Goal: Communication & Community: Answer question/provide support

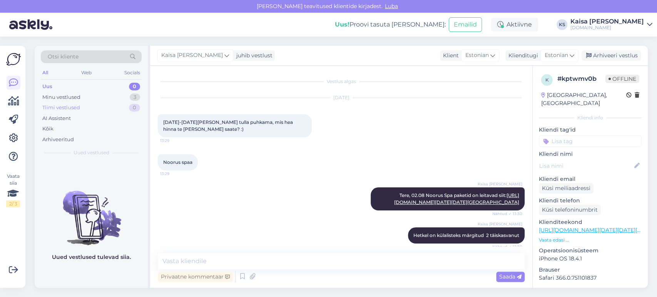
scroll to position [305, 0]
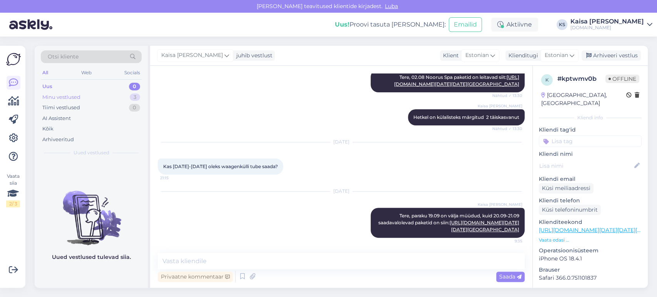
click at [103, 95] on div "Minu vestlused 3" at bounding box center [91, 97] width 101 height 11
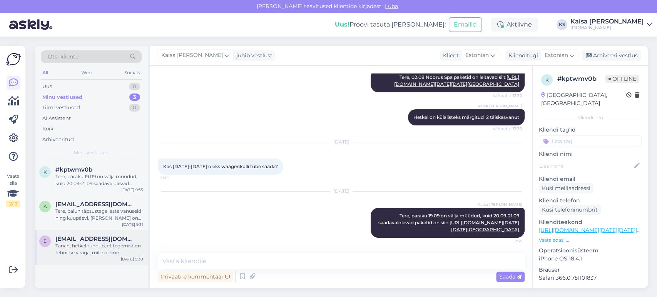
click at [85, 244] on div "Tänan, hetkel tundub, et tegemist on tehnilise veaga, mille oleme edastanud are…" at bounding box center [99, 250] width 88 height 14
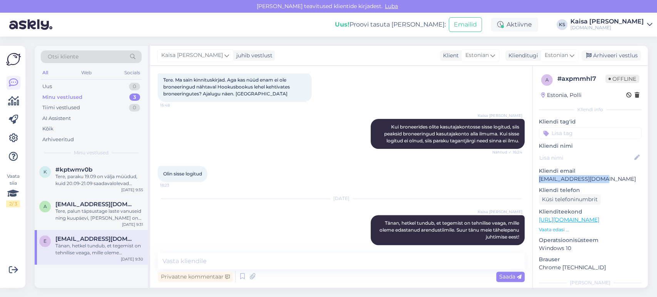
drag, startPoint x: 604, startPoint y: 178, endPoint x: 539, endPoint y: 181, distance: 64.8
click at [539, 181] on p "[EMAIL_ADDRESS][DOMAIN_NAME]" at bounding box center [590, 179] width 103 height 8
copy p "[EMAIL_ADDRESS][DOMAIN_NAME]"
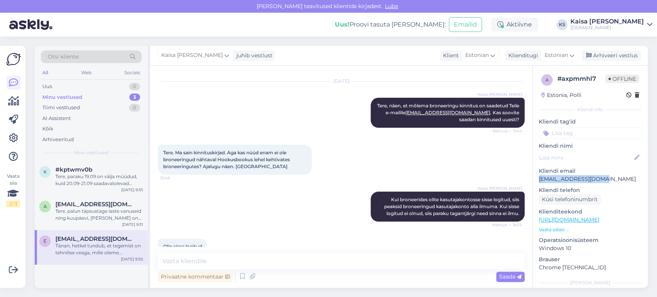
scroll to position [38, 0]
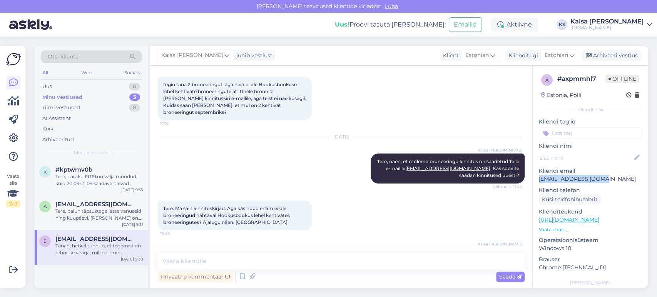
copy p "[EMAIL_ADDRESS][DOMAIN_NAME]"
click at [123, 83] on div "Uus 1" at bounding box center [91, 86] width 101 height 11
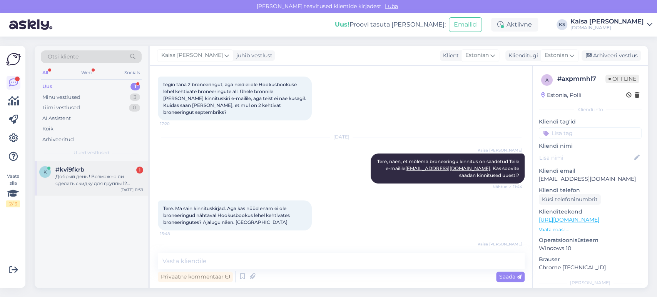
click at [90, 172] on div "#kvi9fkrb 1" at bounding box center [99, 169] width 88 height 7
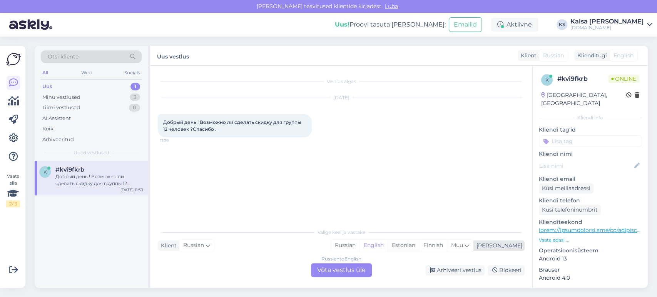
click at [419, 244] on div "Estonian" at bounding box center [404, 246] width 32 height 12
click at [361, 267] on div "Russian to Estonian Võta vestlus üle" at bounding box center [341, 270] width 61 height 14
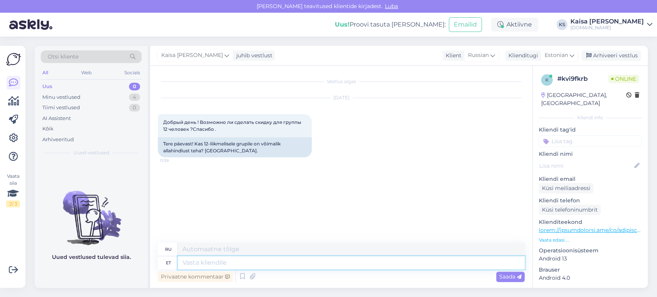
click at [360, 265] on textarea at bounding box center [351, 262] width 347 height 13
type textarea "Tere,"
type textarea "Привет,"
type textarea "Tere, Paraku H"
type textarea "Здравствуйте, к сожалению"
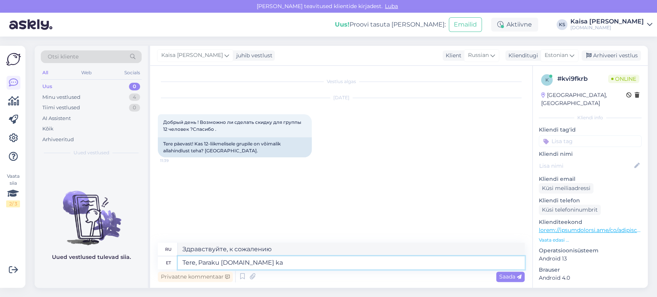
type textarea "Tere, Paraku [DOMAIN_NAME] kan"
type textarea "Здравствуйте, к сожалению [DOMAIN_NAME]"
type textarea "Tere, Paraku [DOMAIN_NAME] kanalis e"
type textarea "Здравствуйте, к сожалению, на [DOMAIN_NAME]"
type textarea "Tere, Paraku [DOMAIN_NAME] kanalis ei"
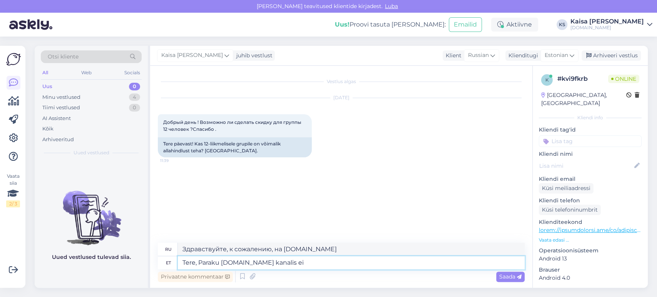
type textarea "Здравствуйте, к сожалению, нет на канале [DOMAIN_NAME] ."
type textarea "Tere, Paraku [DOMAIN_NAME] kanalis ei kehti l"
type textarea "Здравствуйте, к сожалению, он недействителен на канале [DOMAIN_NAME] ."
type textarea "Tere, Paraku [DOMAIN_NAME] kanalis ei kehti lisasoodustused, s"
type textarea "Здравствуйте, к сожалению, на канале [DOMAIN_NAME] дополнительные скидки не пре…"
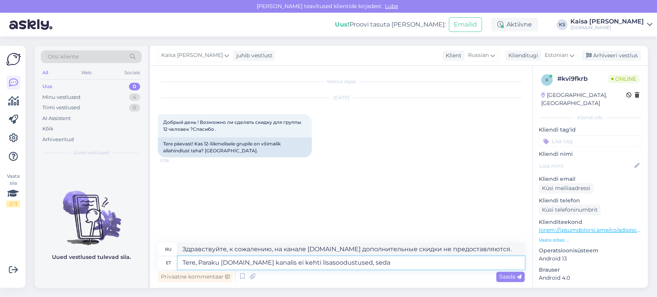
type textarea "Tere, Paraku [DOMAIN_NAME] kanalis ei kehti lisasoodustused, seda"
type textarea "Здравствуйте, к сожалению, на канал [DOMAIN_NAME] дополнительные скидки не расп…"
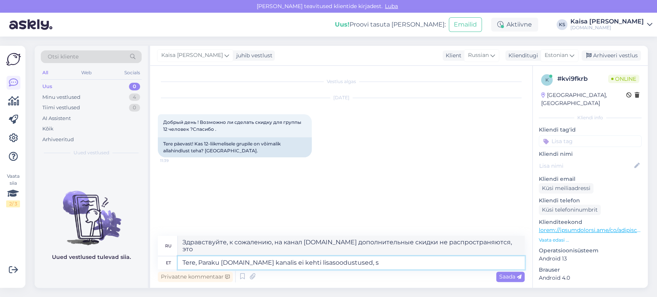
type textarea "Tere, Paraku [DOMAIN_NAME] kanalis ei kehti lisasoodustused,"
type textarea "Здравствуйте, к сожалению, на канале [DOMAIN_NAME] дополнительные скидки не пре…"
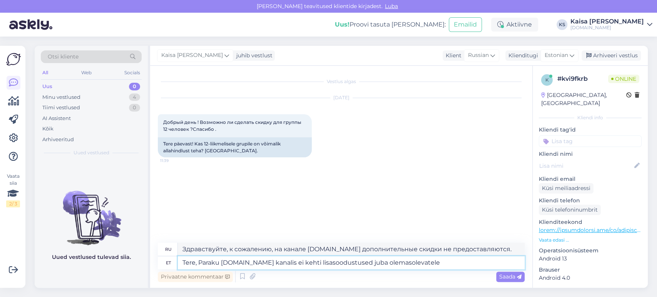
type textarea "Tere, Paraku [DOMAIN_NAME] kanalis ei kehti lisasoodustused juba olemasolevatele"
type textarea "Здравствуйте, к сожалению, дополнительные скидки не распространяются на существ…"
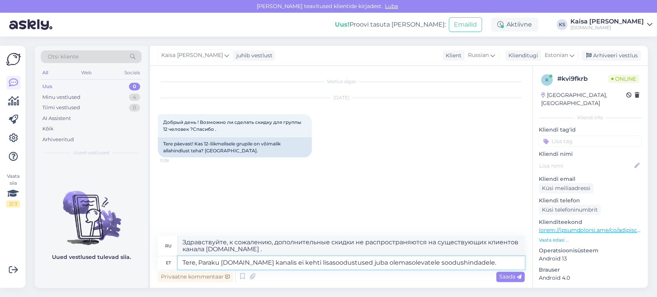
type textarea "Tere, Paraku [DOMAIN_NAME] kanalis ei kehti lisasoodustused juba olemasolevatel…"
type textarea "Здравствуйте, к сожалению, дополнительные скидки на [DOMAIN_NAME] не распростра…"
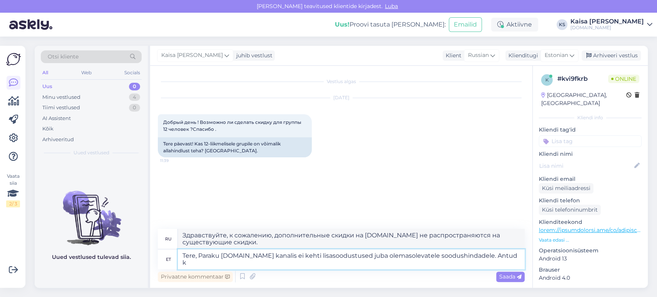
type textarea "Tere, Paraku [DOMAIN_NAME] kanalis ei kehti lisasoodustused juba olemasolevatel…"
type textarea "Здравствуйте! К сожалению, дополнительные скидки не распространяются на существ…"
type textarea "Tere, Paraku [DOMAIN_NAME] kanalis ei kehti lisasoodustused juba olemasolevatel…"
type textarea "Здравствуйте! К сожалению, дополнительные скидки на канале [DOMAIN_NAME] не рас…"
type textarea "Tere, Paraku [DOMAIN_NAME] kanalis ei kehti lisasoodustused juba olemasolevatel…"
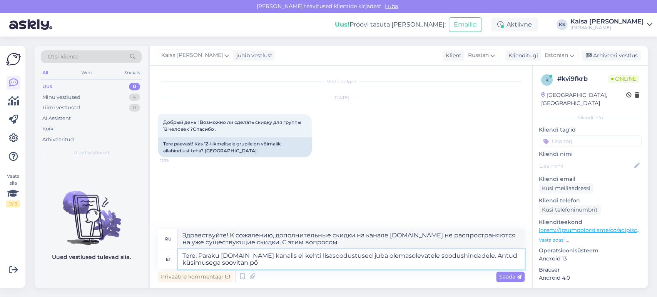
type textarea "Здравствуйте! К сожалению, дополнительные скидки на канале [DOMAIN_NAME] не рас…"
type textarea "Tere, Paraku [DOMAIN_NAME] kanalis ei kehti lisasoodustused juba olemasolevatel…"
type textarea "Здравствуйте! К сожалению, дополнительные скидки не распространяются на существ…"
type textarea "Tere, Paraku [DOMAIN_NAME] kanalis ei kehti lisasoodustused juba olemasolevatel…"
type textarea "Здравствуйте! К сожалению, дополнительные скидки не распространяются на существ…"
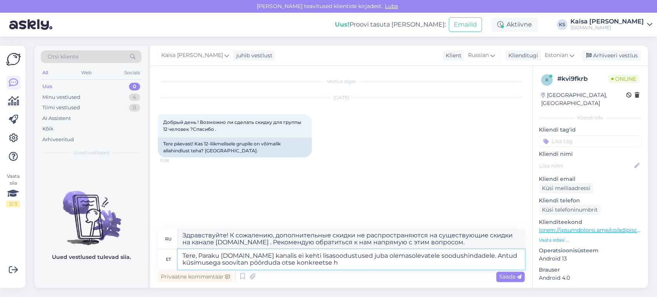
type textarea "Tere, Paraku [DOMAIN_NAME] kanalis ei kehti lisasoodustused juba olemasolevatel…"
type textarea "Здравствуйте! К сожалению, дополнительные скидки на канале [DOMAIN_NAME] не рас…"
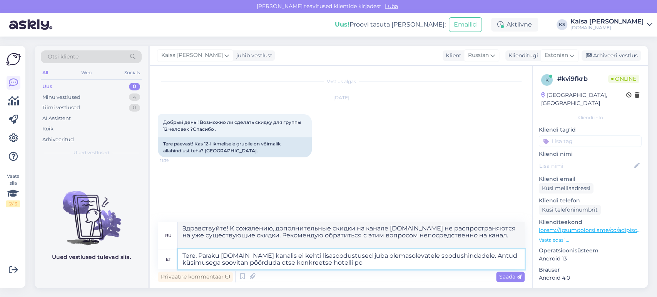
type textarea "Tere, Paraku [DOMAIN_NAME] kanalis ei kehti lisasoodustused juba olemasolevatel…"
type textarea "Здравствуйте! К сожалению, дополнительные скидки на [DOMAIN_NAME] не распростра…"
type textarea "Tere, Paraku [DOMAIN_NAME] kanalis ei kehti lisasoodustused juba olemasolevatel…"
type textarea "Здравствуйте! К сожалению, дополнительные скидки на [DOMAIN_NAME] не распростра…"
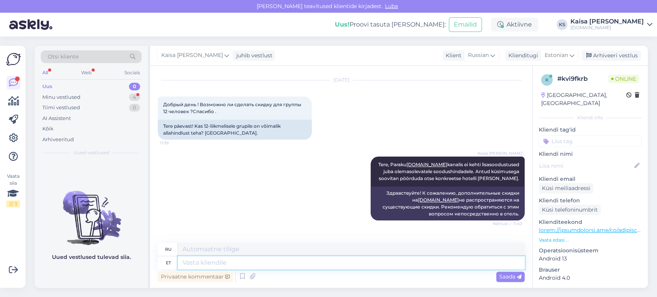
scroll to position [64, 0]
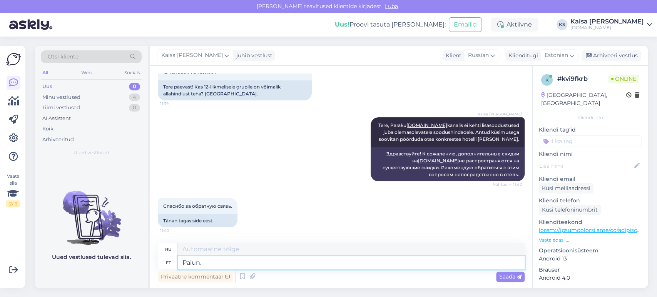
type textarea "Palun."
type textarea "Пожалуйста."
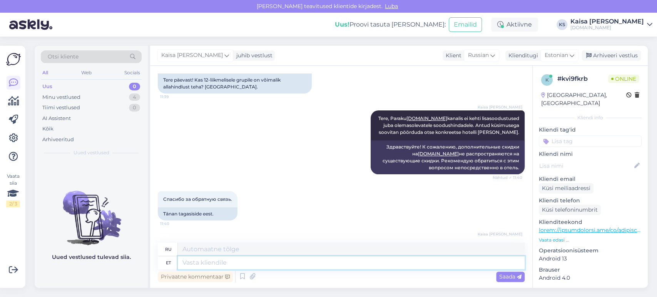
scroll to position [110, 0]
